Goal: Task Accomplishment & Management: Complete application form

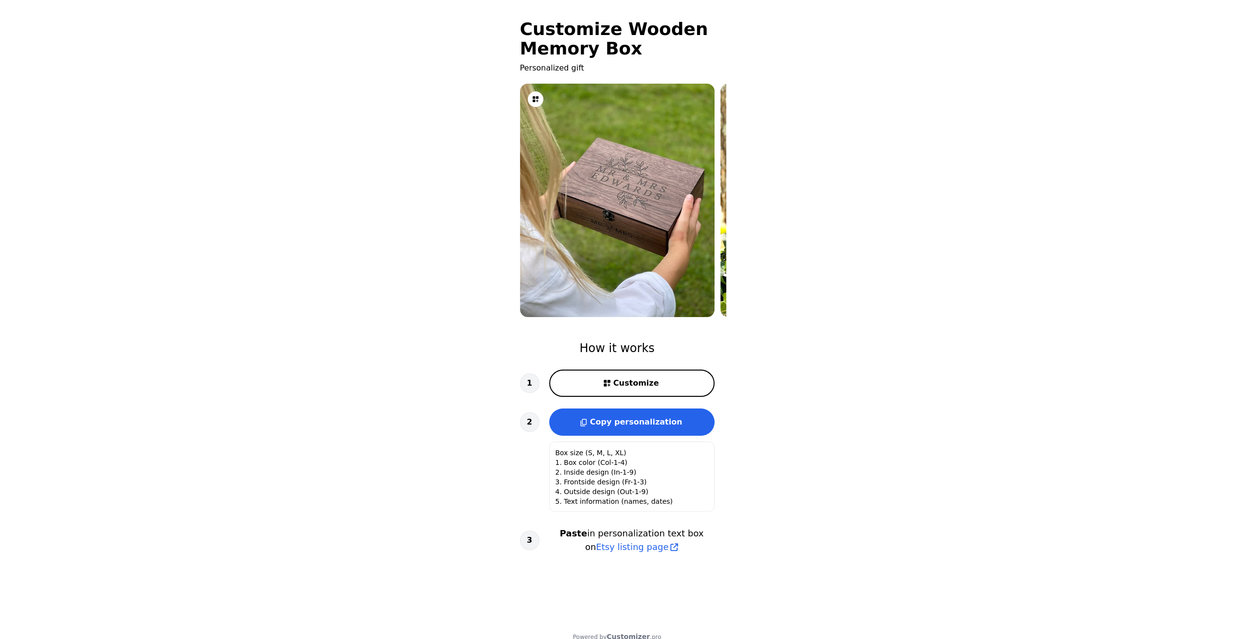
click at [612, 420] on span "Copy personalization" at bounding box center [636, 421] width 92 height 9
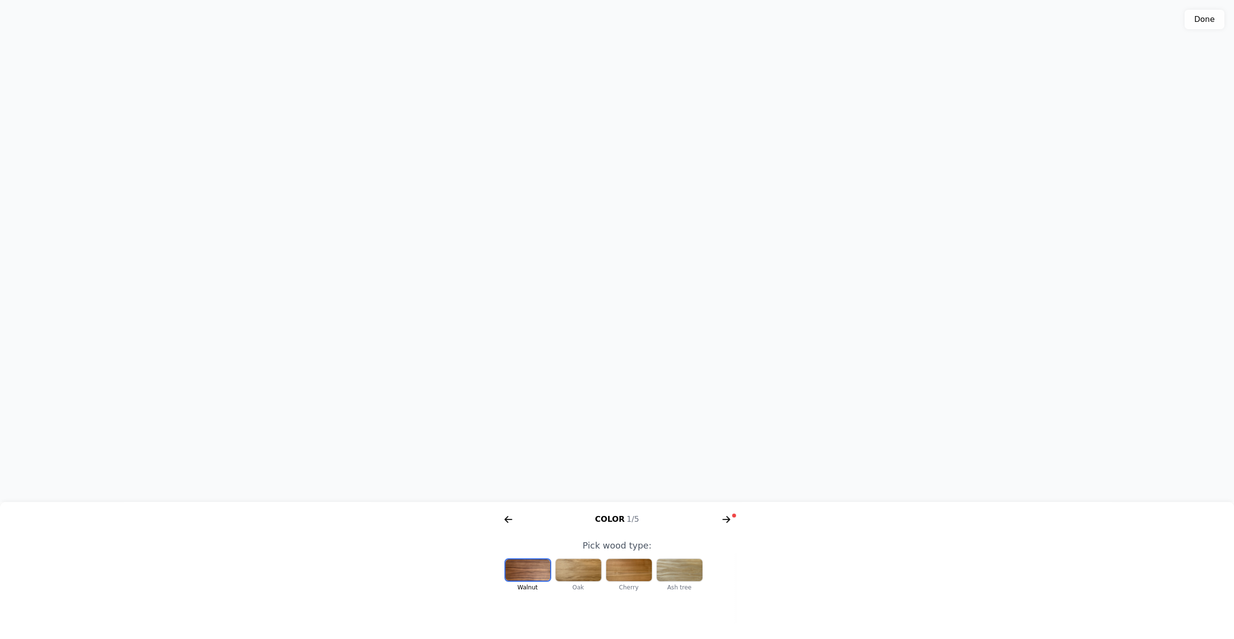
scroll to position [0, 200]
click at [524, 567] on div at bounding box center [527, 569] width 45 height 21
click at [725, 519] on icon "arrow right short" at bounding box center [725, 519] width 7 height 1
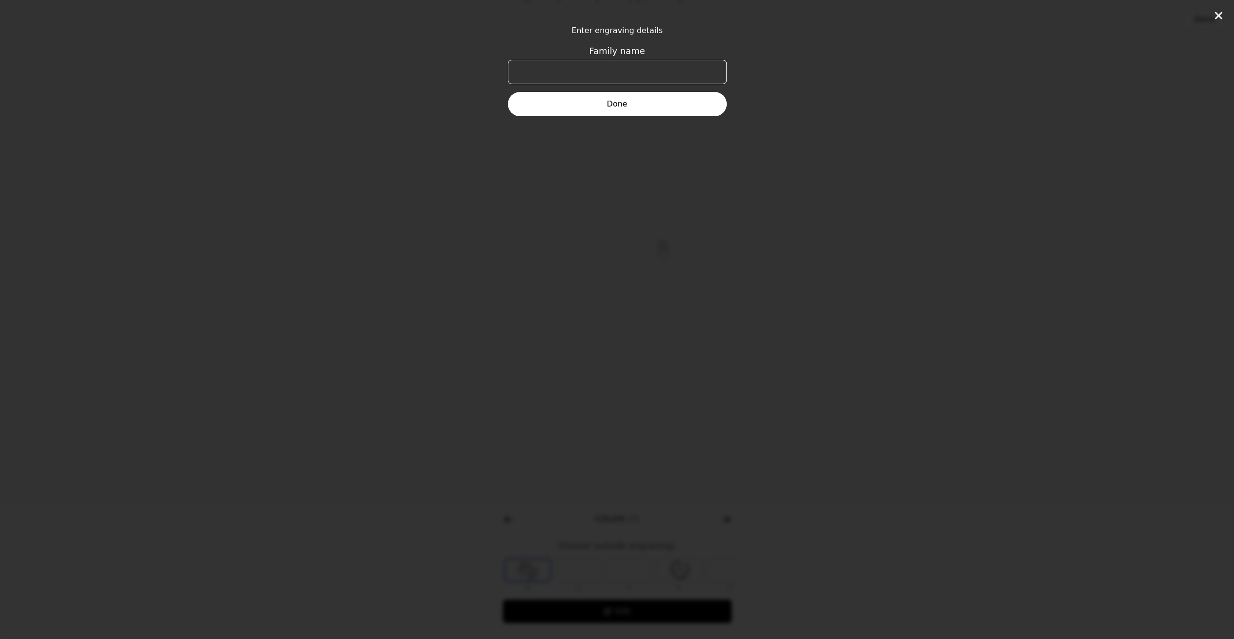
scroll to position [0, 374]
click at [626, 67] on input "Family name" at bounding box center [617, 72] width 219 height 24
type input "T"
type input "Buck"
click button "Done" at bounding box center [617, 104] width 219 height 24
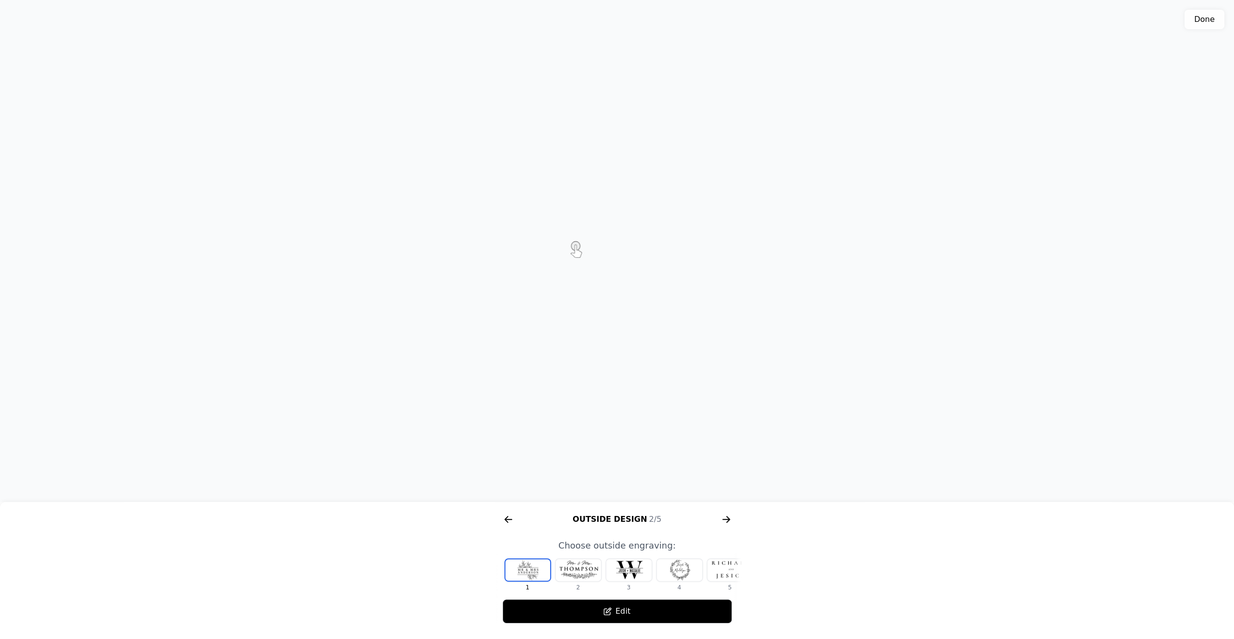
click at [623, 572] on div at bounding box center [629, 570] width 46 height 22
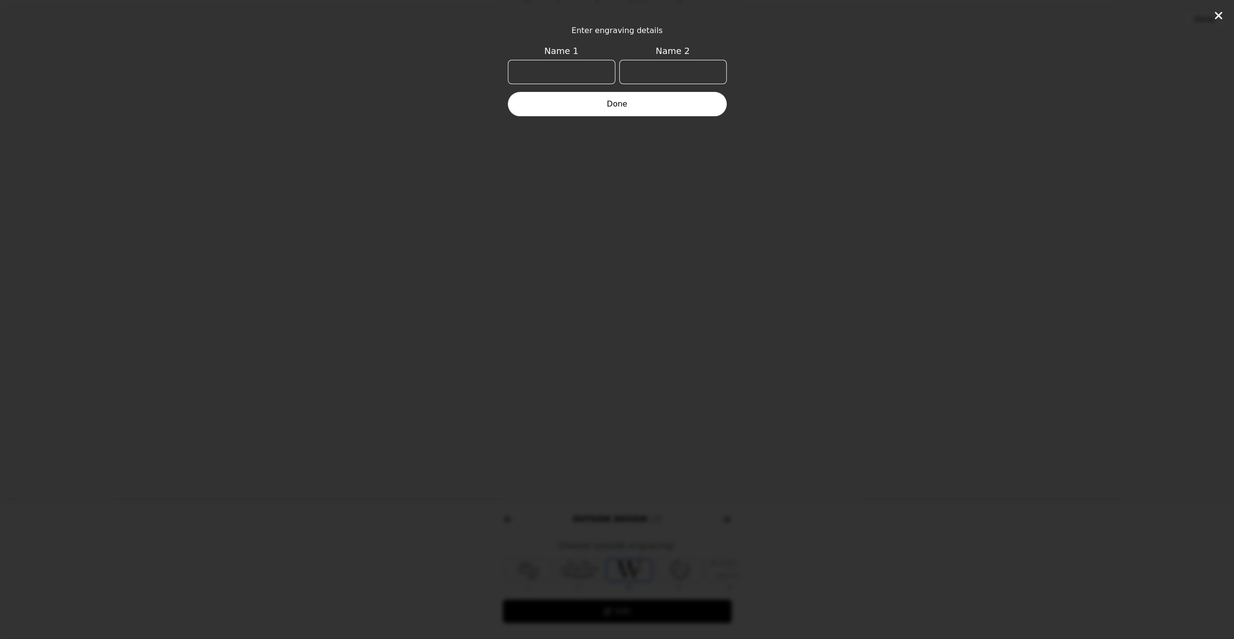
scroll to position [0, 12]
click at [554, 71] on input "Name 1" at bounding box center [561, 72] width 107 height 24
type input "R"
type input "[PERSON_NAME]"
click at [663, 73] on input "Name 2" at bounding box center [672, 72] width 107 height 24
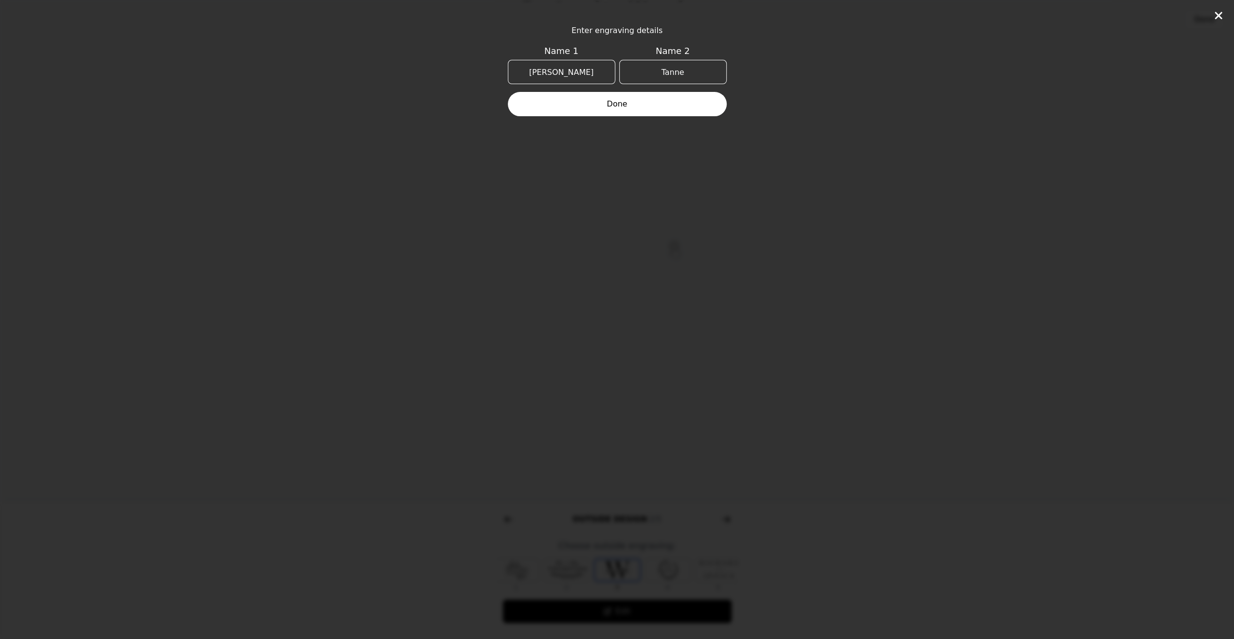
type input "[PERSON_NAME]"
click at [613, 102] on button "Done" at bounding box center [617, 104] width 219 height 24
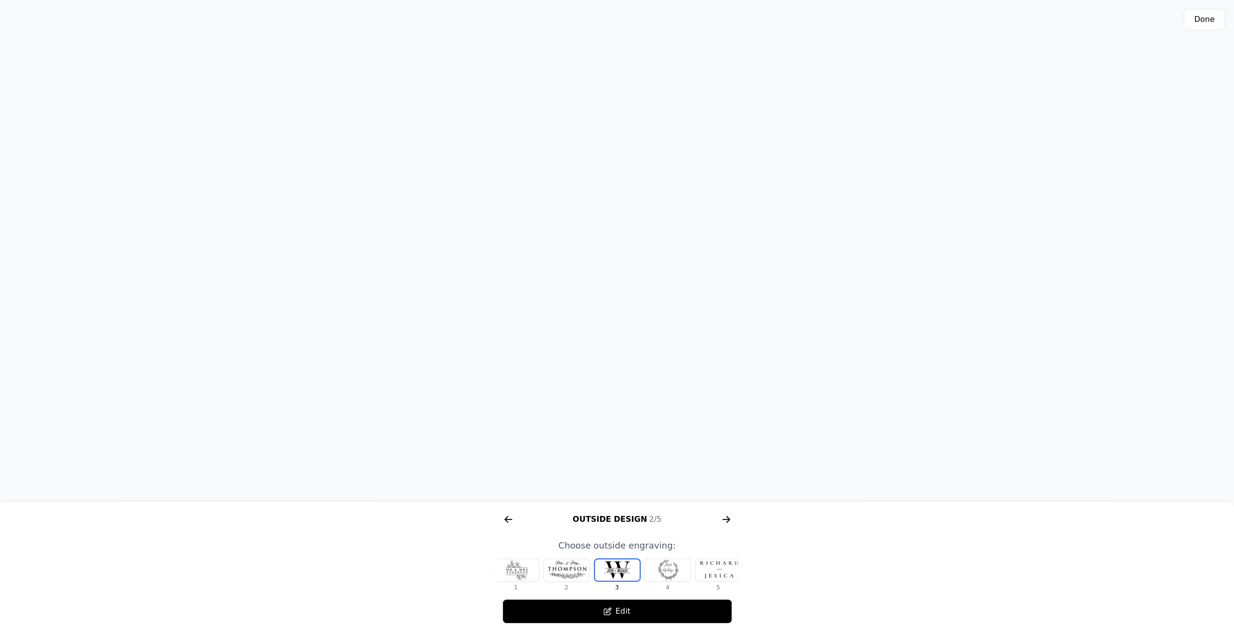
click at [617, 615] on button "Edit" at bounding box center [617, 611] width 230 height 24
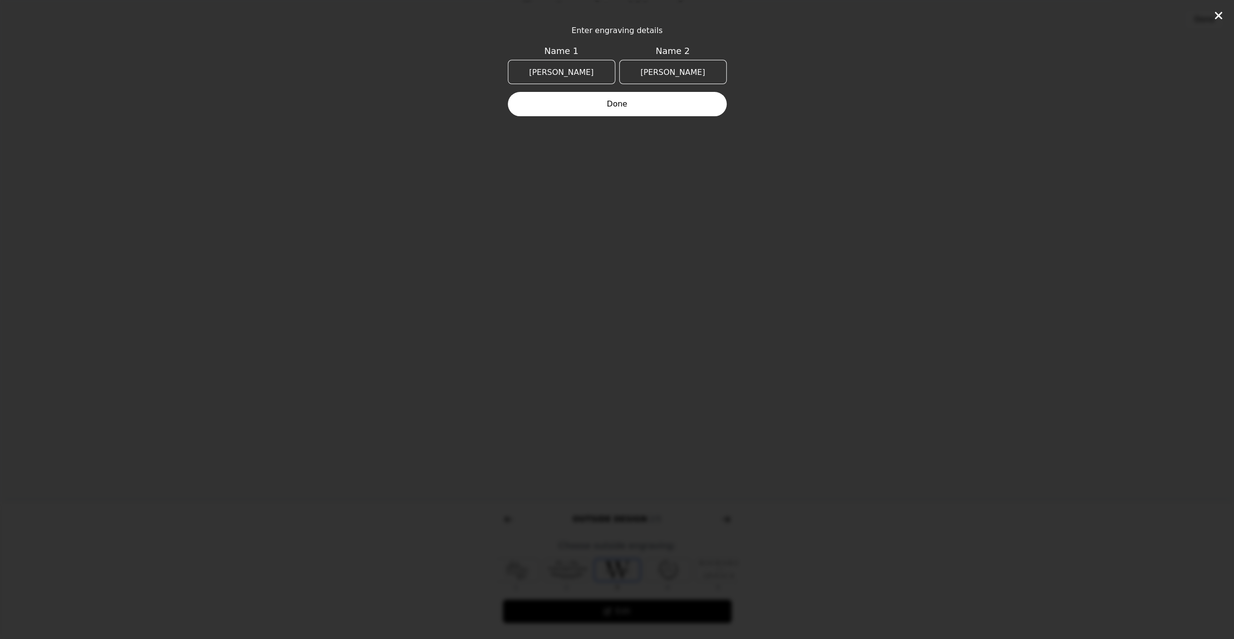
click at [610, 105] on button "Done" at bounding box center [617, 104] width 219 height 24
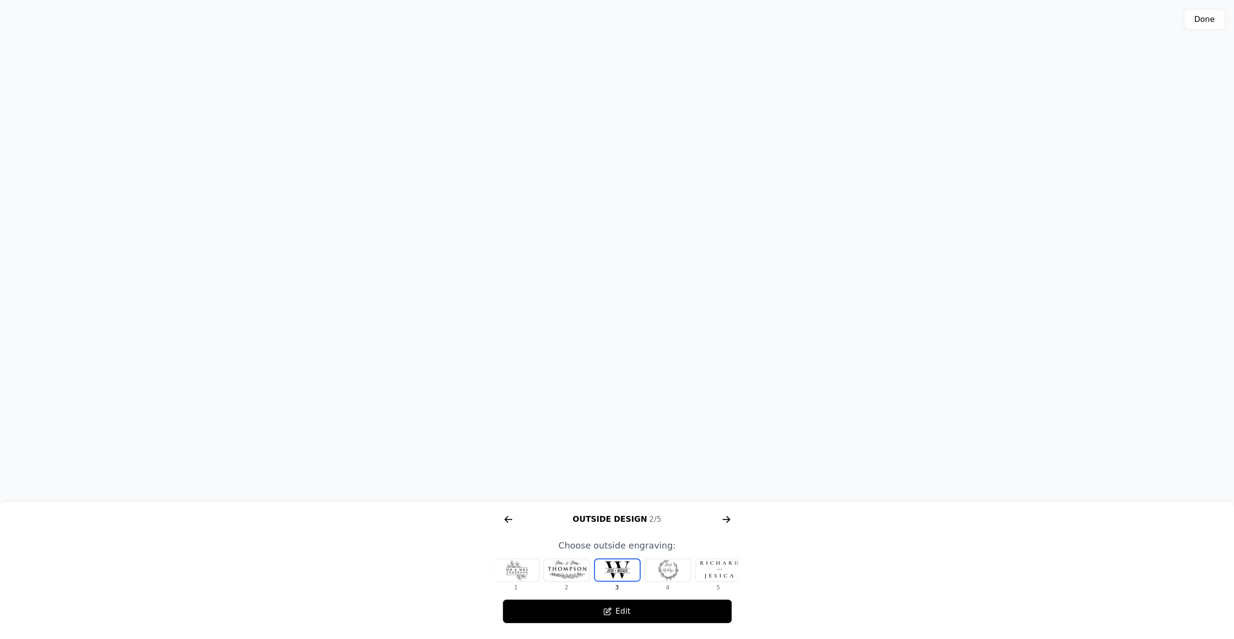
click at [509, 520] on icon "arrow right short" at bounding box center [508, 520] width 16 height 16
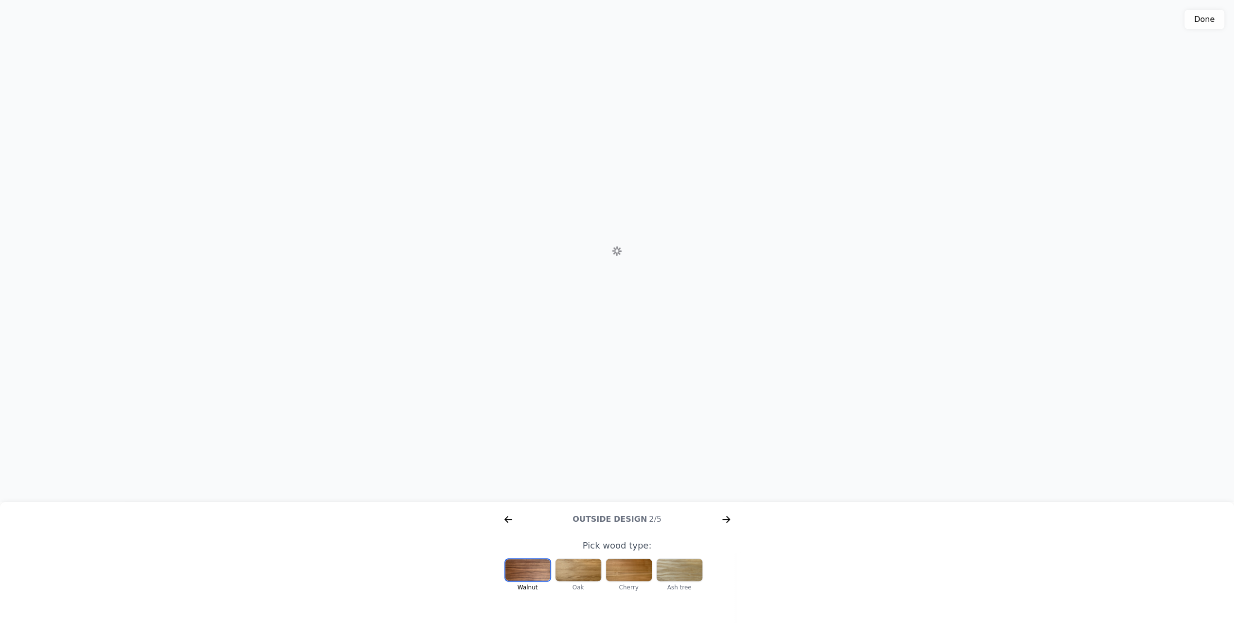
scroll to position [0, 125]
click at [725, 517] on icon "arrow right short" at bounding box center [726, 520] width 16 height 16
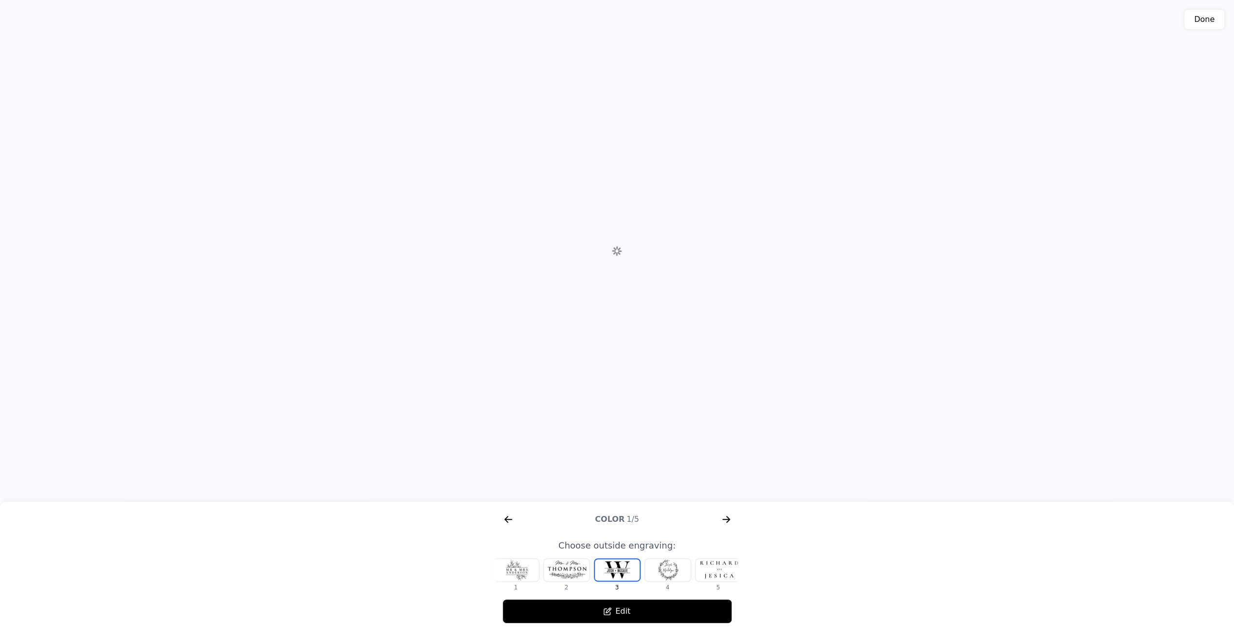
scroll to position [0, 374]
click at [725, 517] on icon "arrow right short" at bounding box center [726, 520] width 16 height 16
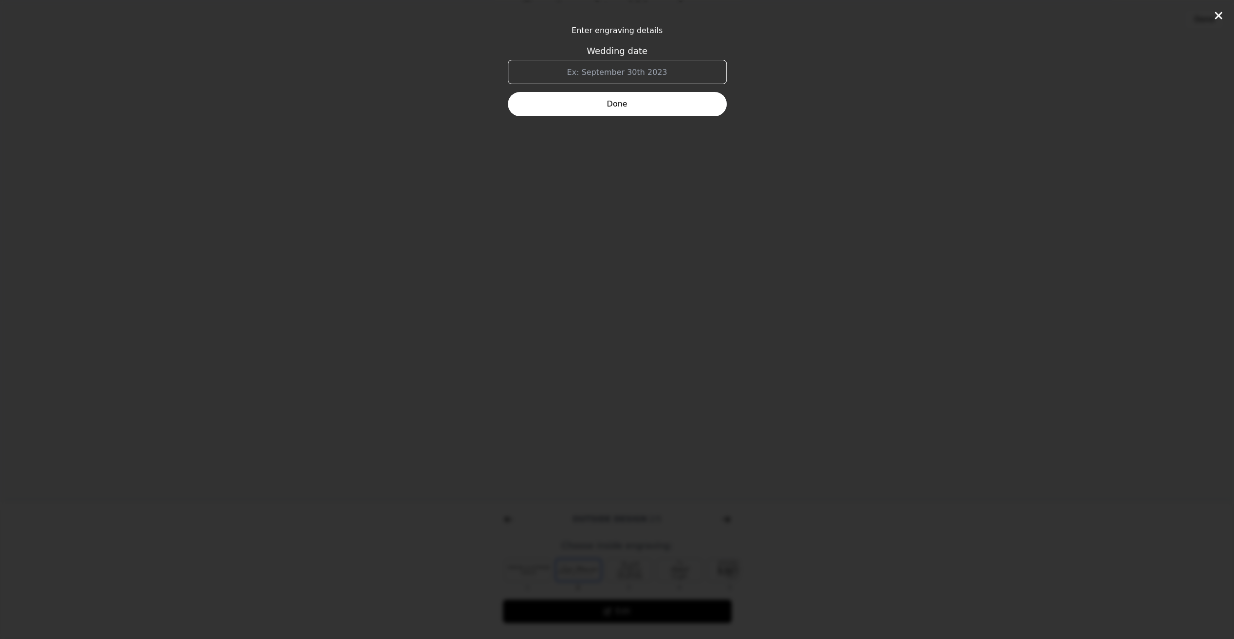
scroll to position [0, 623]
click at [606, 68] on input "Wedding date" at bounding box center [617, 72] width 219 height 24
type input "[DATE]"
click at [609, 105] on button "Done" at bounding box center [617, 104] width 219 height 24
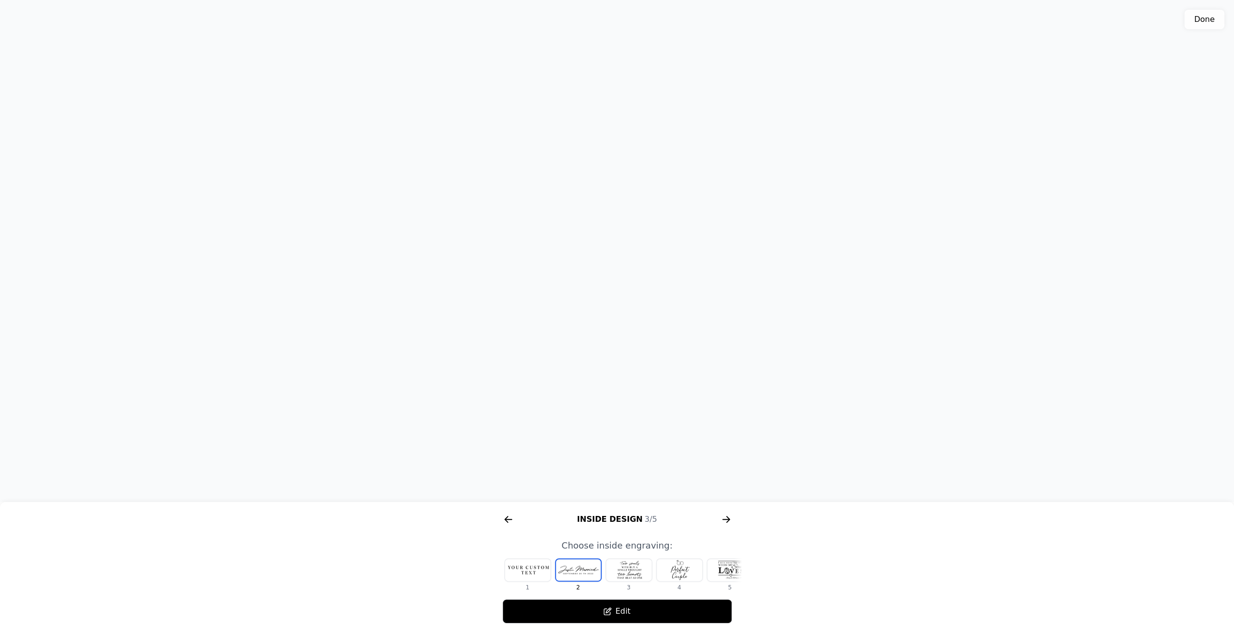
click at [527, 567] on div at bounding box center [528, 570] width 46 height 22
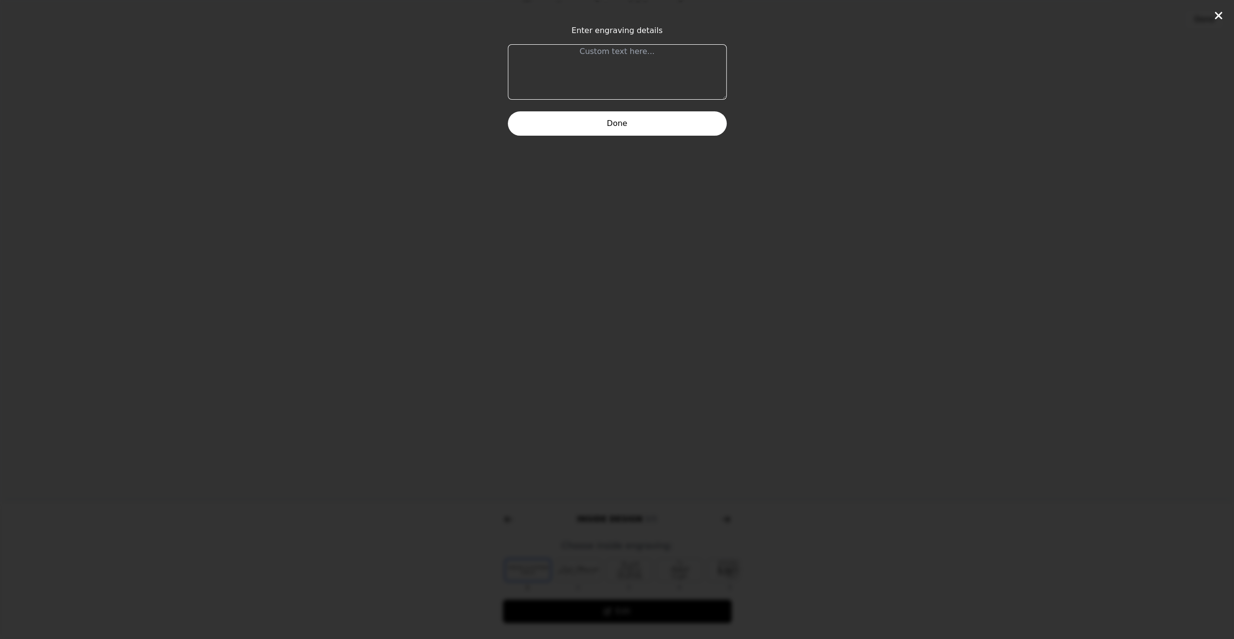
click at [612, 56] on textarea at bounding box center [617, 71] width 219 height 55
type textarea "A Purrfect Match"
click at [618, 123] on button "Done" at bounding box center [617, 123] width 219 height 24
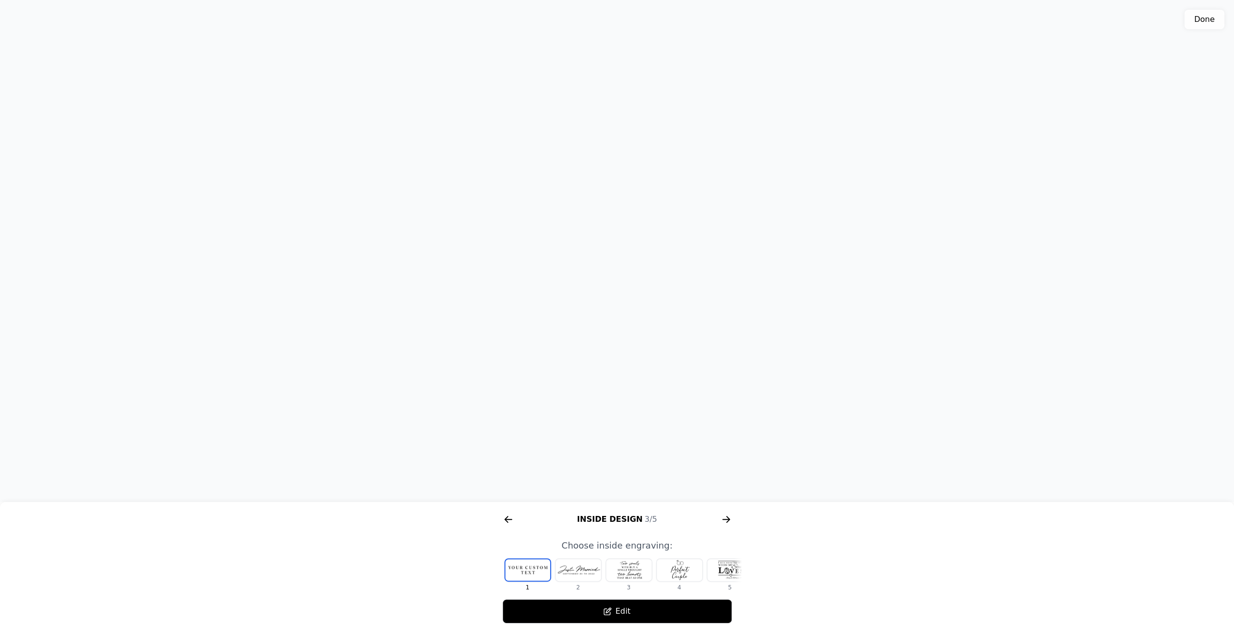
click at [726, 523] on icon "arrow right short" at bounding box center [726, 520] width 16 height 16
click at [586, 571] on div at bounding box center [578, 570] width 46 height 22
click at [620, 613] on button "Edit" at bounding box center [617, 611] width 230 height 24
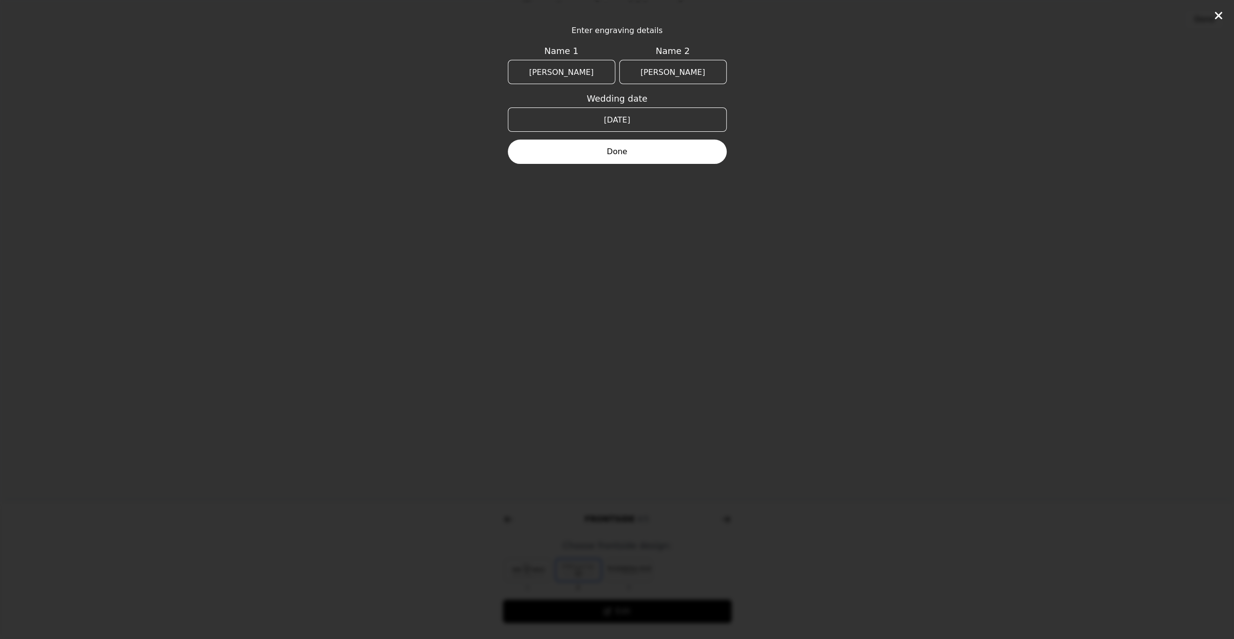
click at [623, 153] on button "Done" at bounding box center [617, 152] width 219 height 24
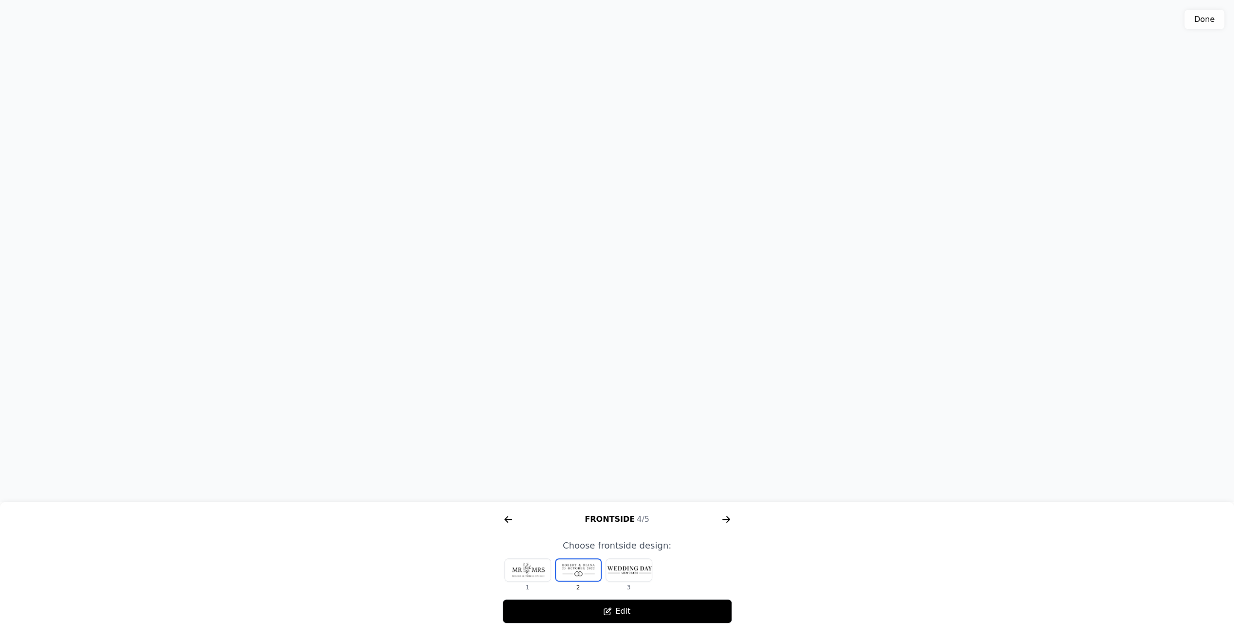
click at [508, 521] on icon "arrow right short" at bounding box center [508, 520] width 16 height 16
click at [631, 610] on button "Edit" at bounding box center [617, 611] width 230 height 24
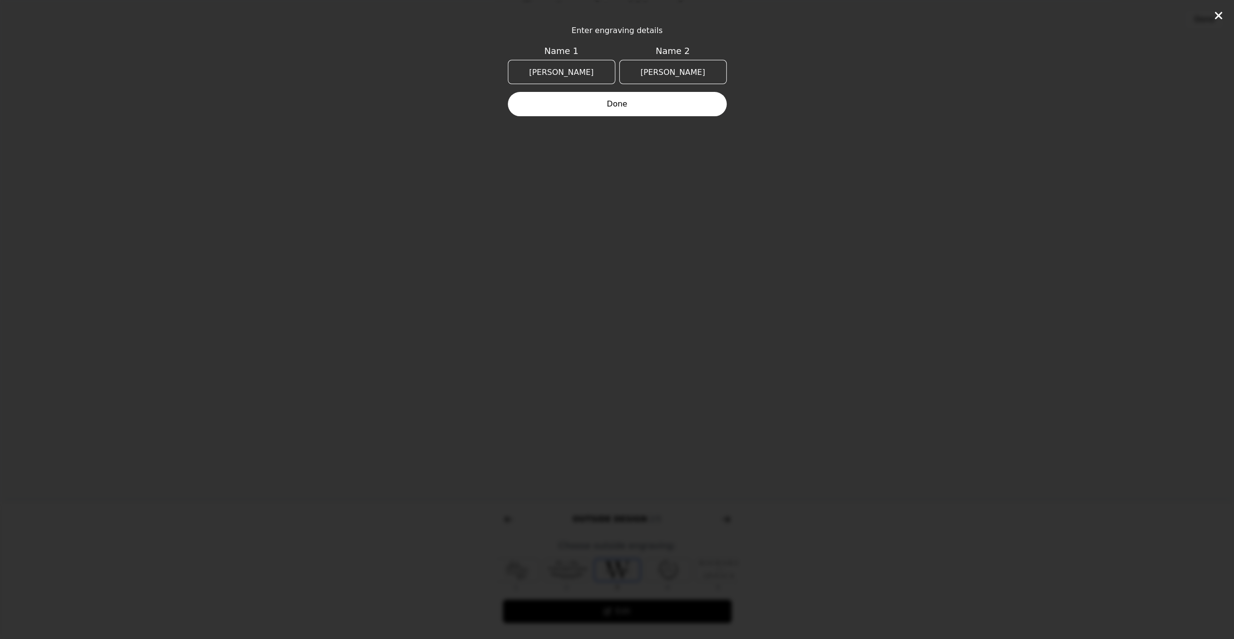
click at [623, 107] on button "Done" at bounding box center [617, 104] width 219 height 24
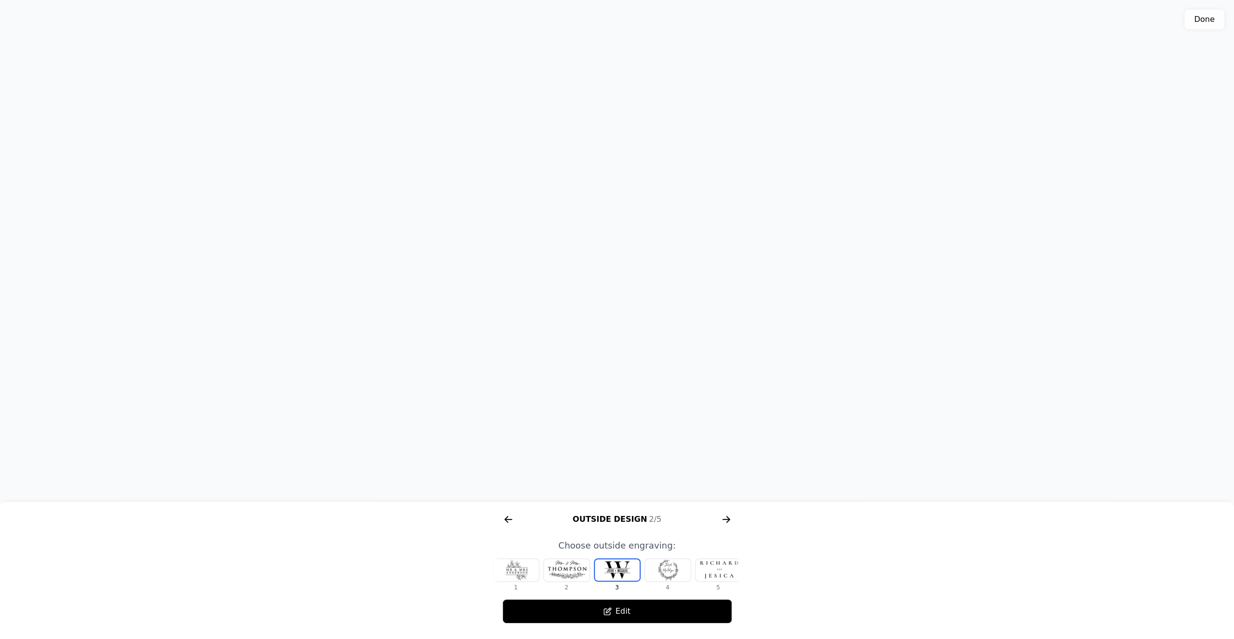
click at [513, 522] on icon "arrow right short" at bounding box center [508, 520] width 16 height 16
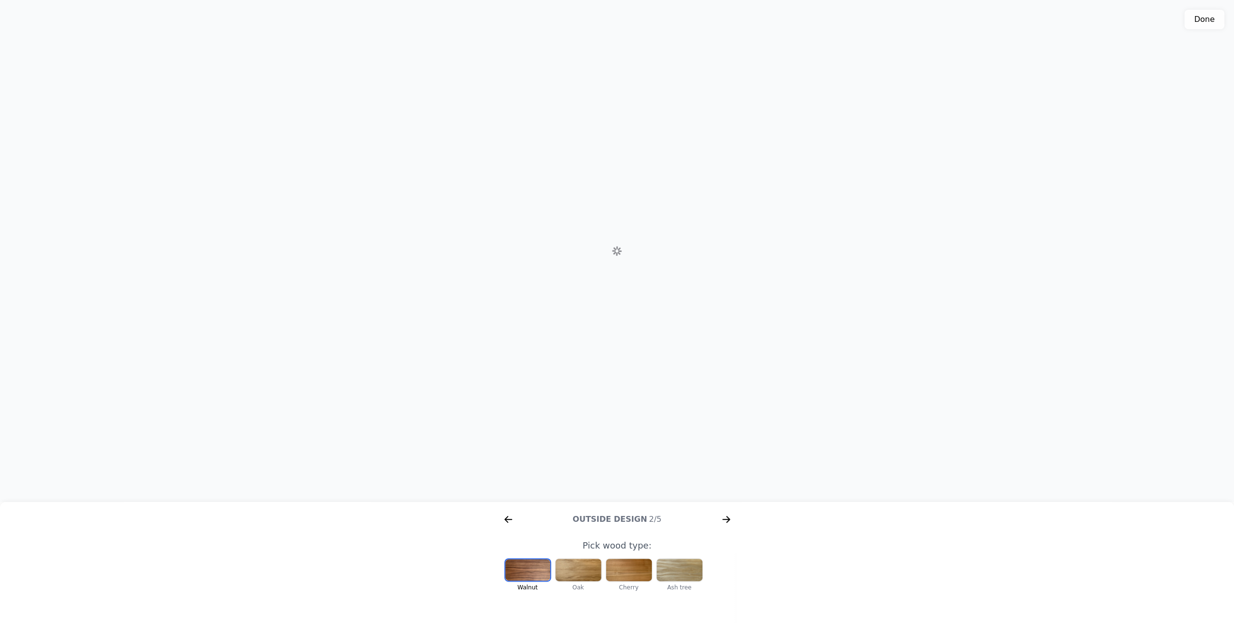
scroll to position [0, 125]
click at [723, 519] on icon "arrow right short" at bounding box center [725, 519] width 7 height 1
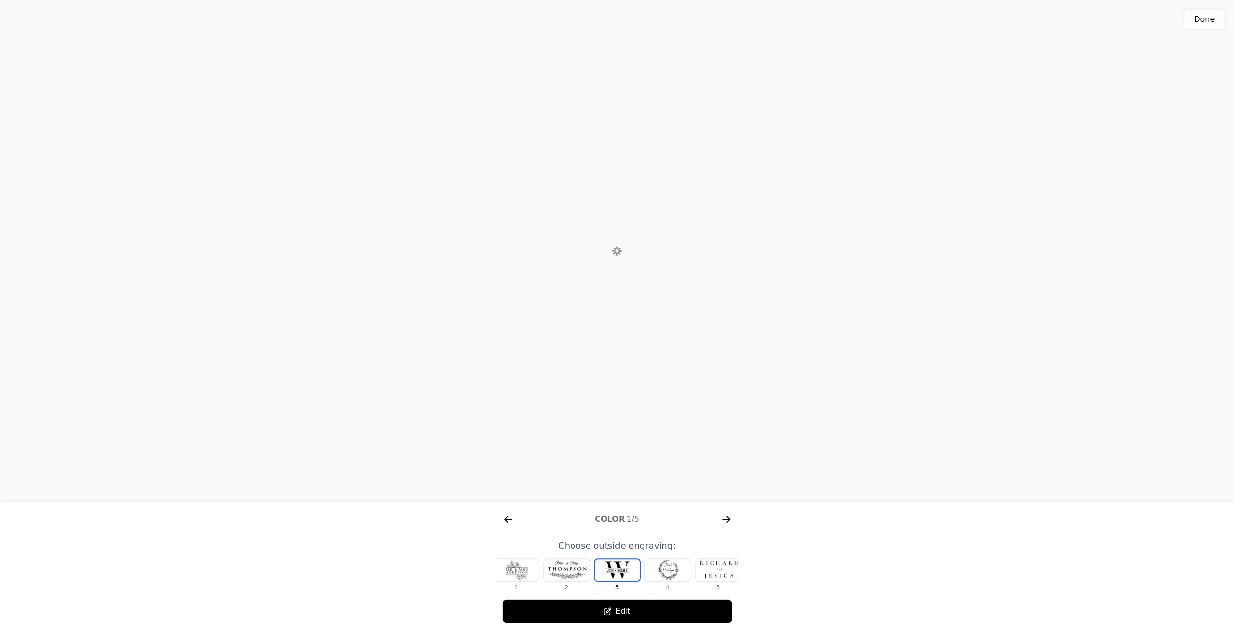
scroll to position [0, 374]
click at [725, 570] on div at bounding box center [718, 570] width 46 height 22
click at [522, 571] on div at bounding box center [516, 570] width 46 height 22
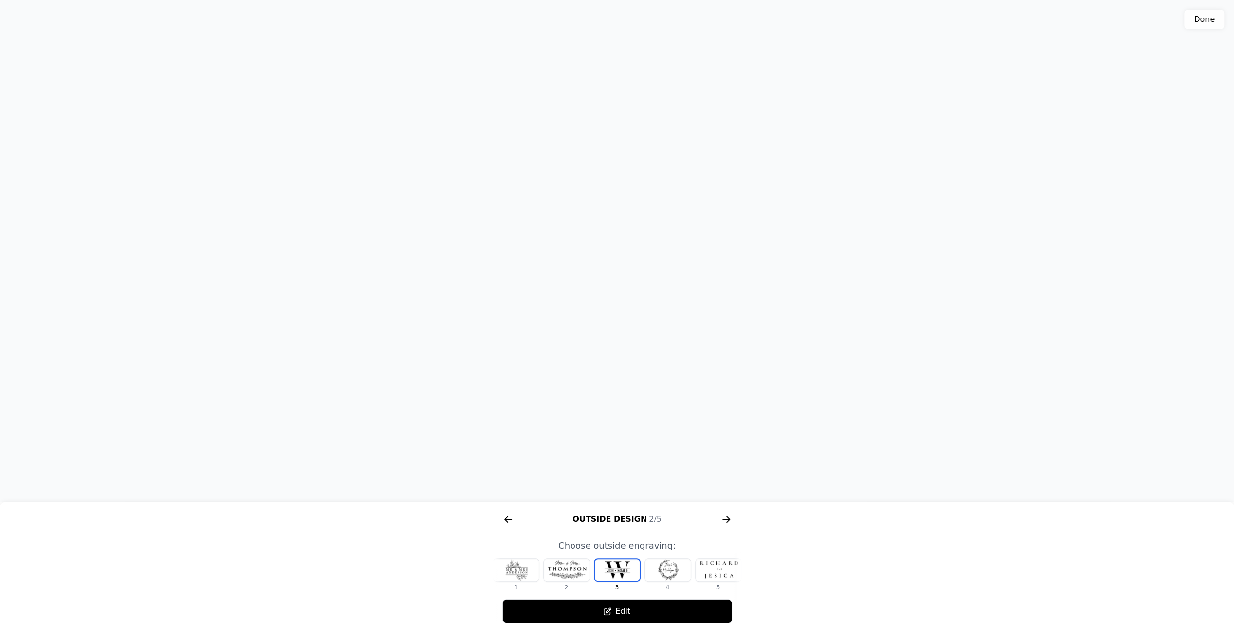
click at [623, 611] on button "Edit" at bounding box center [617, 611] width 230 height 24
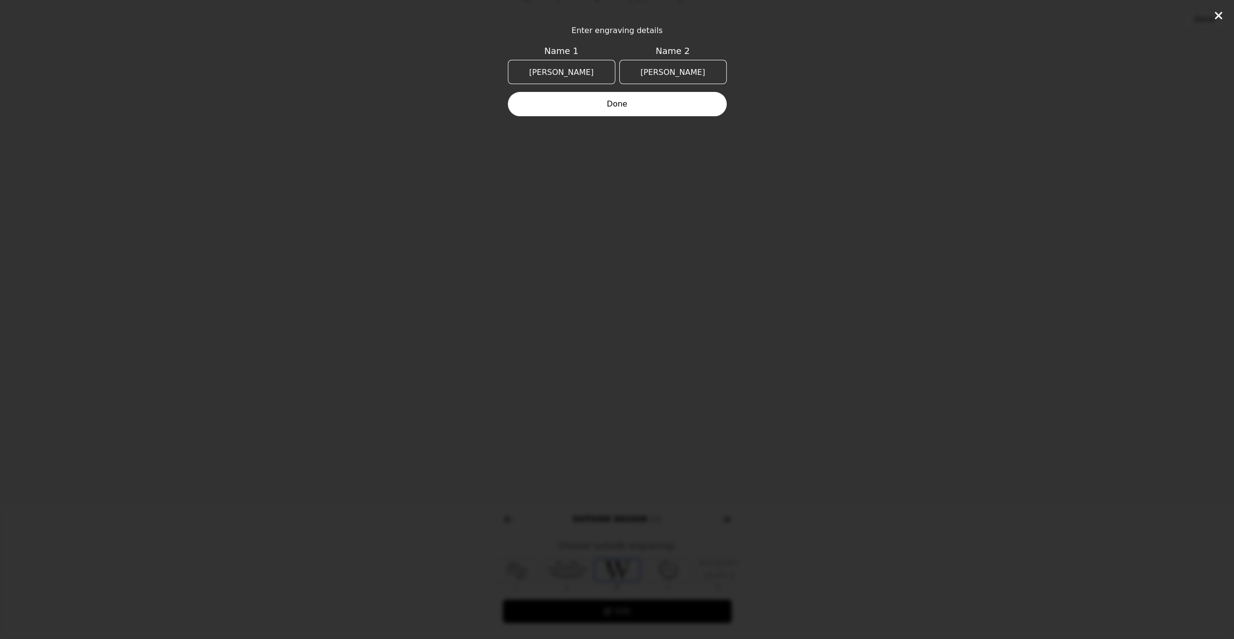
click at [588, 68] on input "[PERSON_NAME]" at bounding box center [561, 72] width 107 height 24
click at [632, 97] on button "Done" at bounding box center [617, 104] width 219 height 24
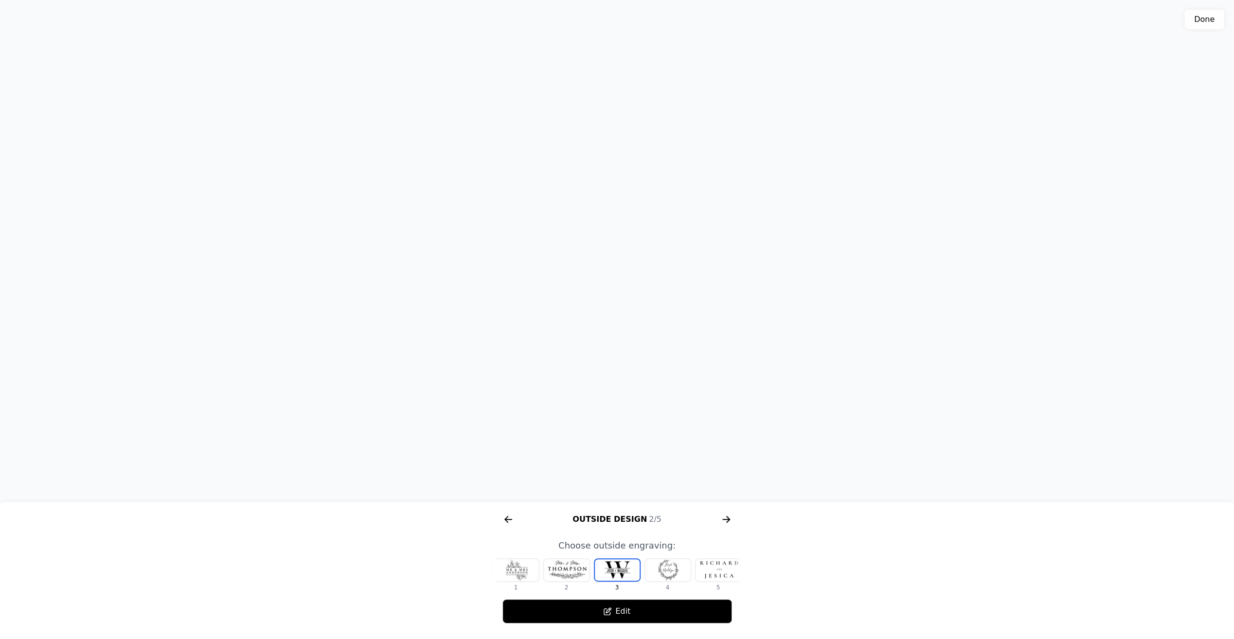
click at [729, 519] on icon "arrow right short" at bounding box center [725, 519] width 7 height 1
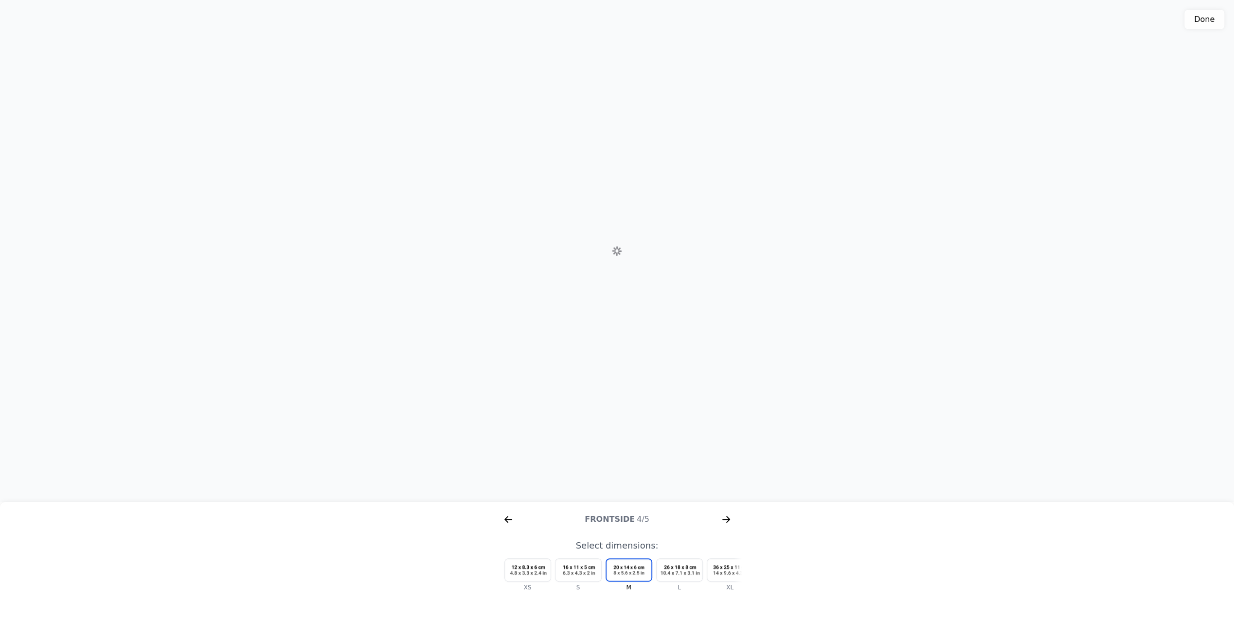
scroll to position [0, 1121]
click at [675, 574] on div at bounding box center [680, 570] width 46 height 22
click at [725, 518] on icon "arrow right short" at bounding box center [726, 520] width 16 height 16
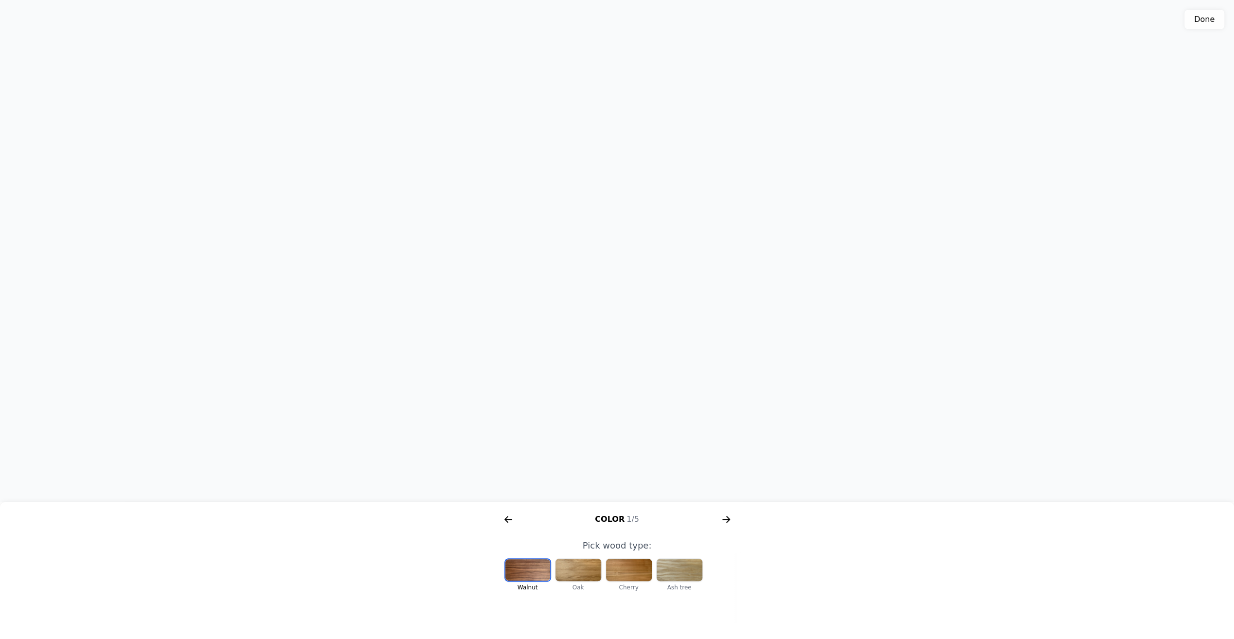
click at [725, 518] on icon "arrow right short" at bounding box center [726, 520] width 16 height 16
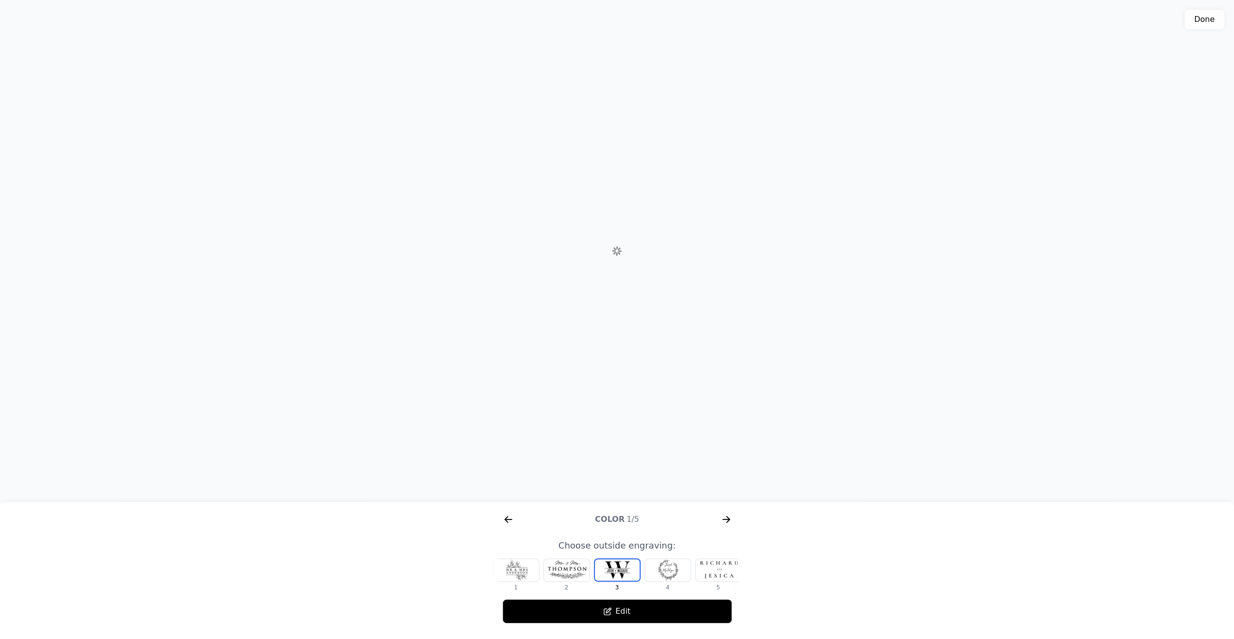
scroll to position [0, 374]
click at [606, 574] on div at bounding box center [617, 569] width 45 height 21
click at [726, 516] on icon "arrow right short" at bounding box center [726, 520] width 16 height 16
click at [727, 521] on icon "arrow right short" at bounding box center [728, 519] width 4 height 7
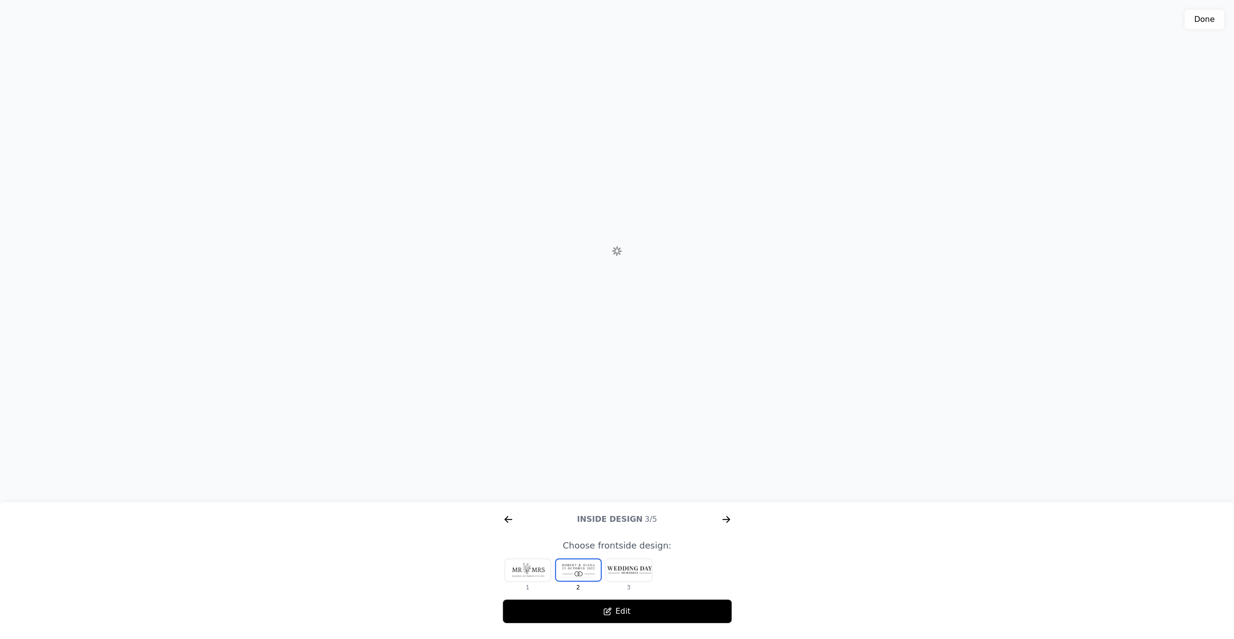
scroll to position [0, 872]
